Goal: Task Accomplishment & Management: Manage account settings

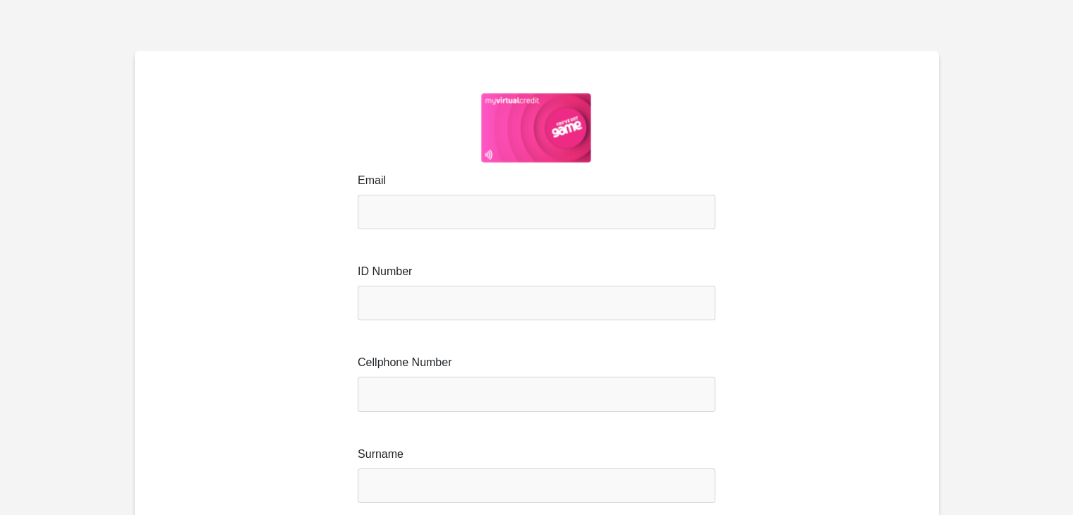
type input "simoniathompson@gmail.com"
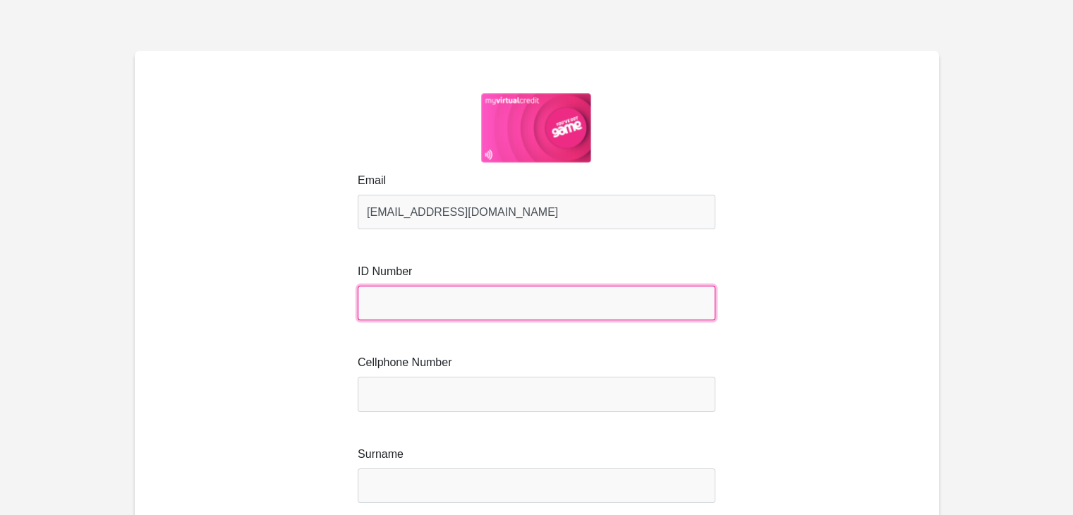
click at [466, 292] on input "text" at bounding box center [537, 303] width 358 height 35
type input "9206150045080"
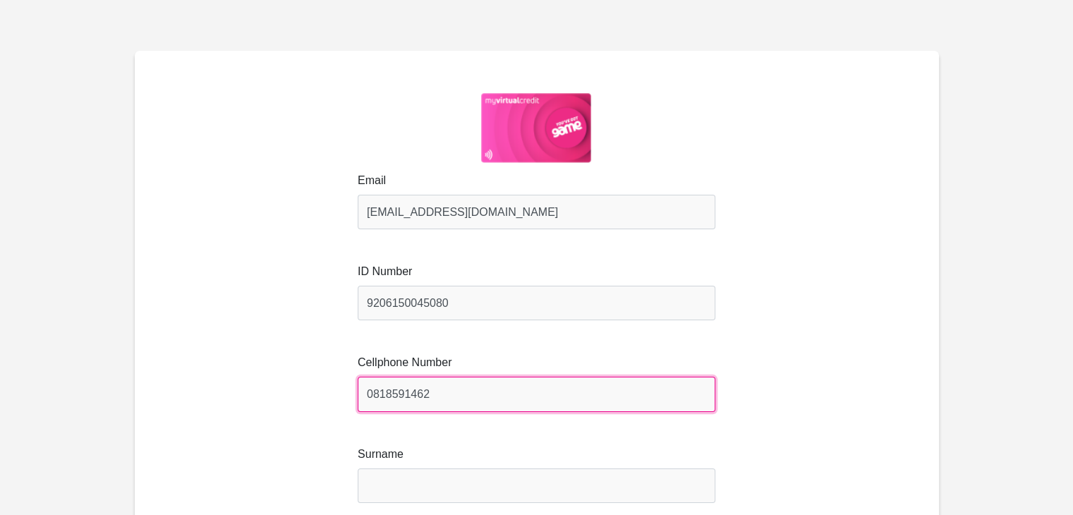
type input "0818591462"
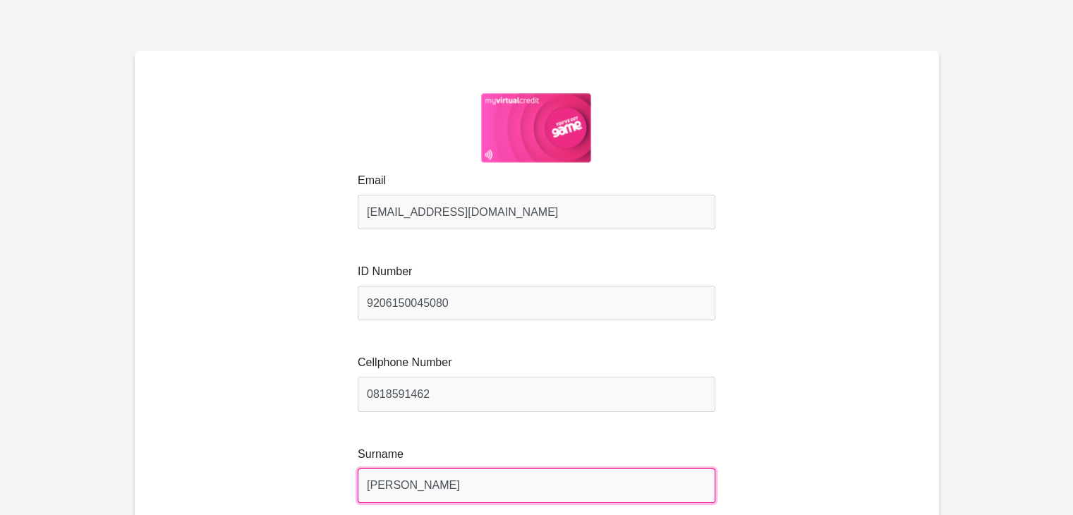
type input "Thompson"
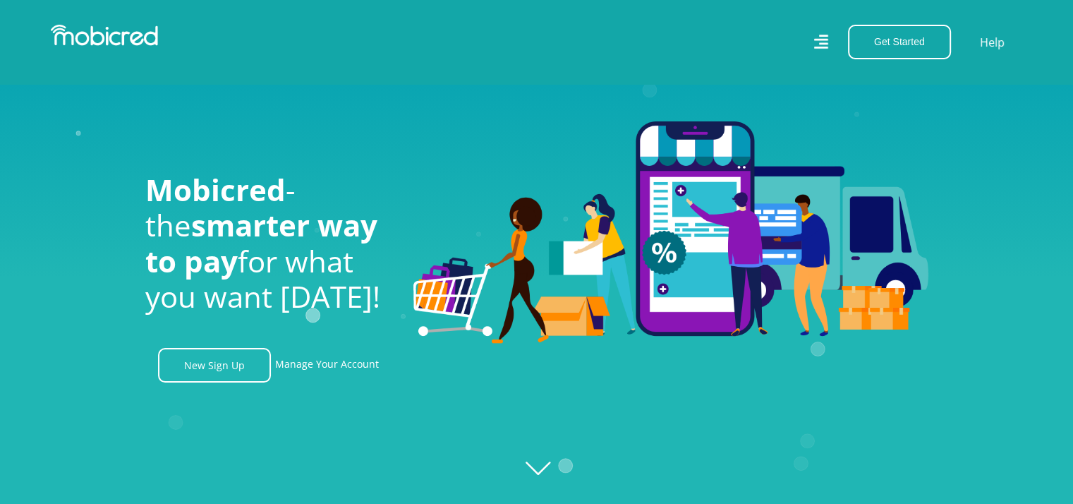
scroll to position [229, 0]
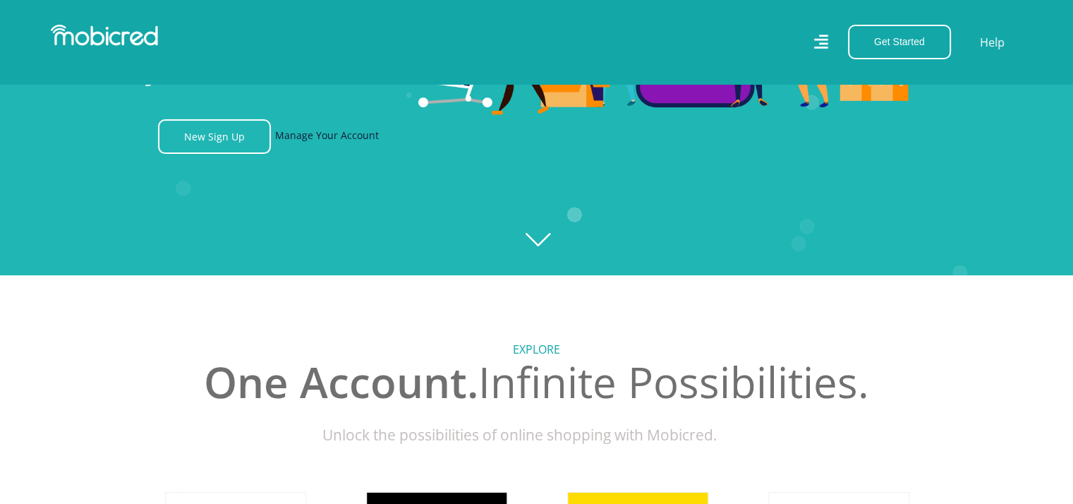
click at [306, 147] on link "Manage Your Account" at bounding box center [327, 136] width 104 height 35
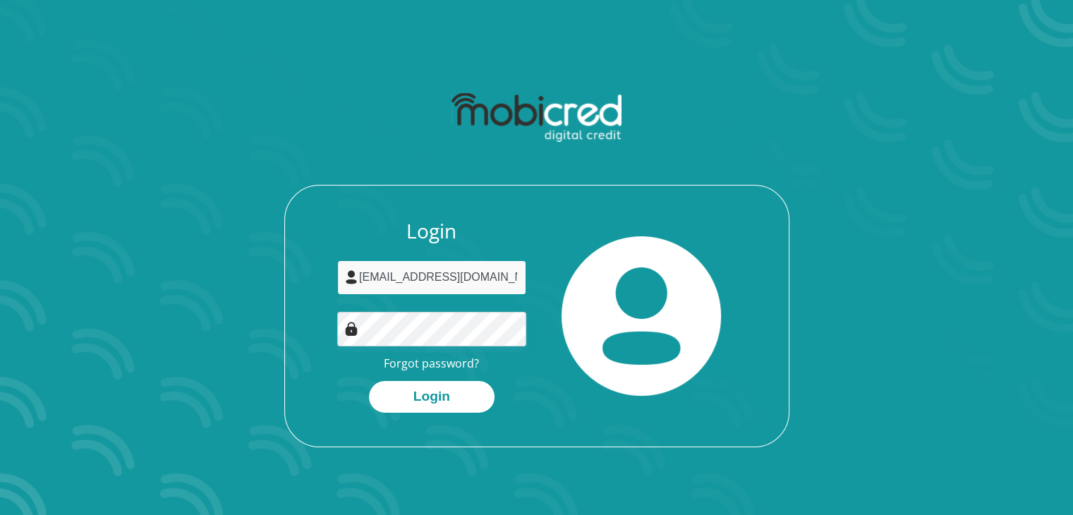
drag, startPoint x: 0, startPoint y: 0, endPoint x: 463, endPoint y: 284, distance: 543.6
click at [463, 284] on input "simoniathompson@gmail.com" at bounding box center [431, 277] width 189 height 35
type input "simoniathompson@gmail.com"
click at [369, 381] on button "Login" at bounding box center [432, 397] width 126 height 32
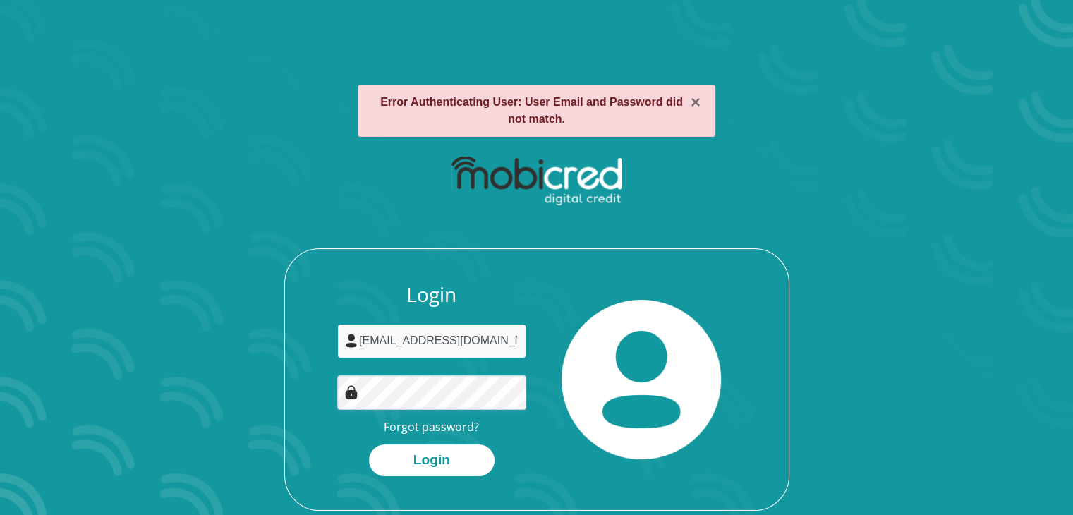
drag, startPoint x: 507, startPoint y: 336, endPoint x: 256, endPoint y: 353, distance: 251.6
click at [256, 353] on div "Login [EMAIL_ADDRESS][DOMAIN_NAME] Forgot password? Login" at bounding box center [537, 329] width 758 height 363
type input "[EMAIL_ADDRESS][DOMAIN_NAME]"
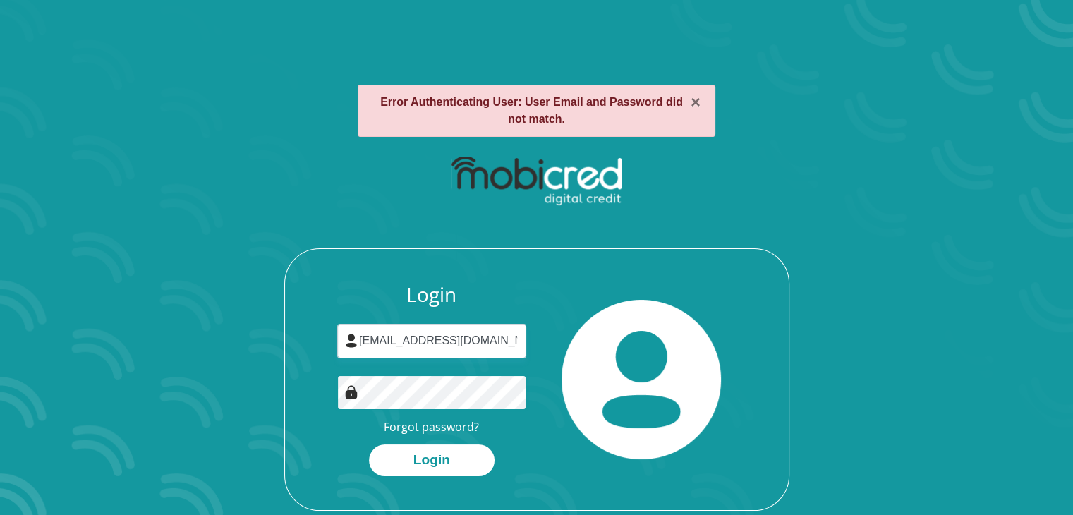
click at [278, 438] on div "Login [EMAIL_ADDRESS][DOMAIN_NAME] Forgot password? Login" at bounding box center [537, 329] width 758 height 363
click at [369, 444] on button "Login" at bounding box center [432, 460] width 126 height 32
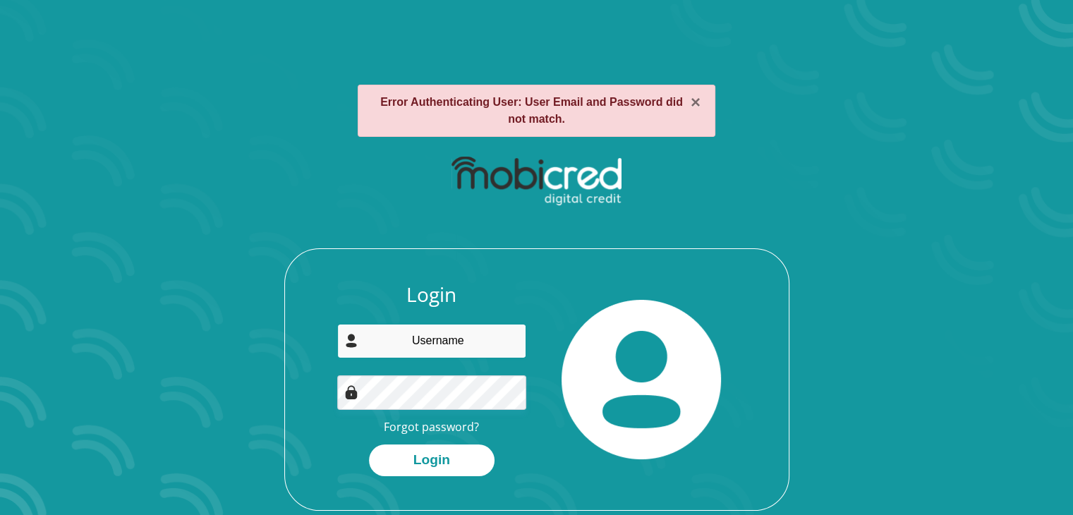
type input "[EMAIL_ADDRESS][DOMAIN_NAME]"
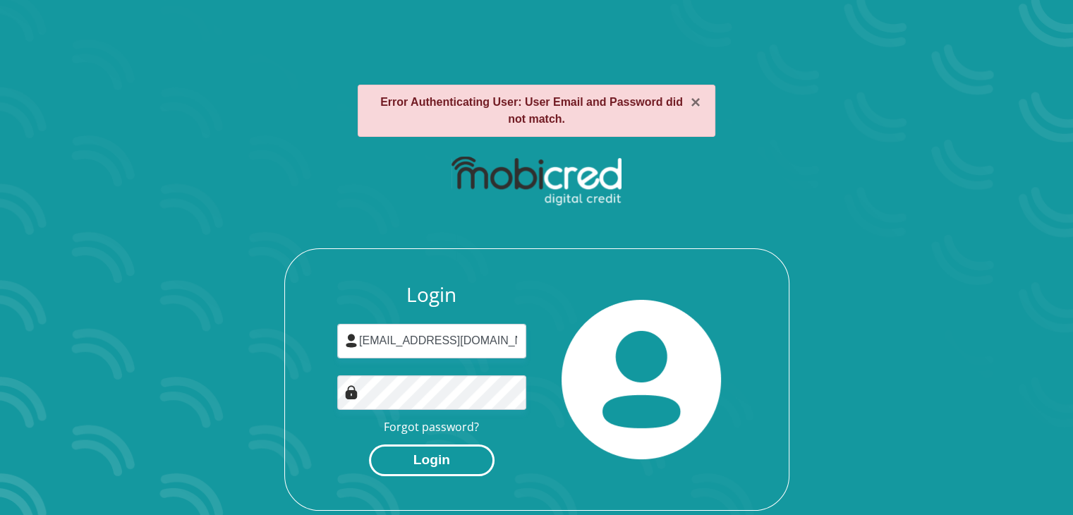
drag, startPoint x: 1083, startPoint y: 218, endPoint x: 460, endPoint y: 468, distance: 671.2
click at [460, 468] on button "Login" at bounding box center [432, 460] width 126 height 32
